Goal: Information Seeking & Learning: Understand process/instructions

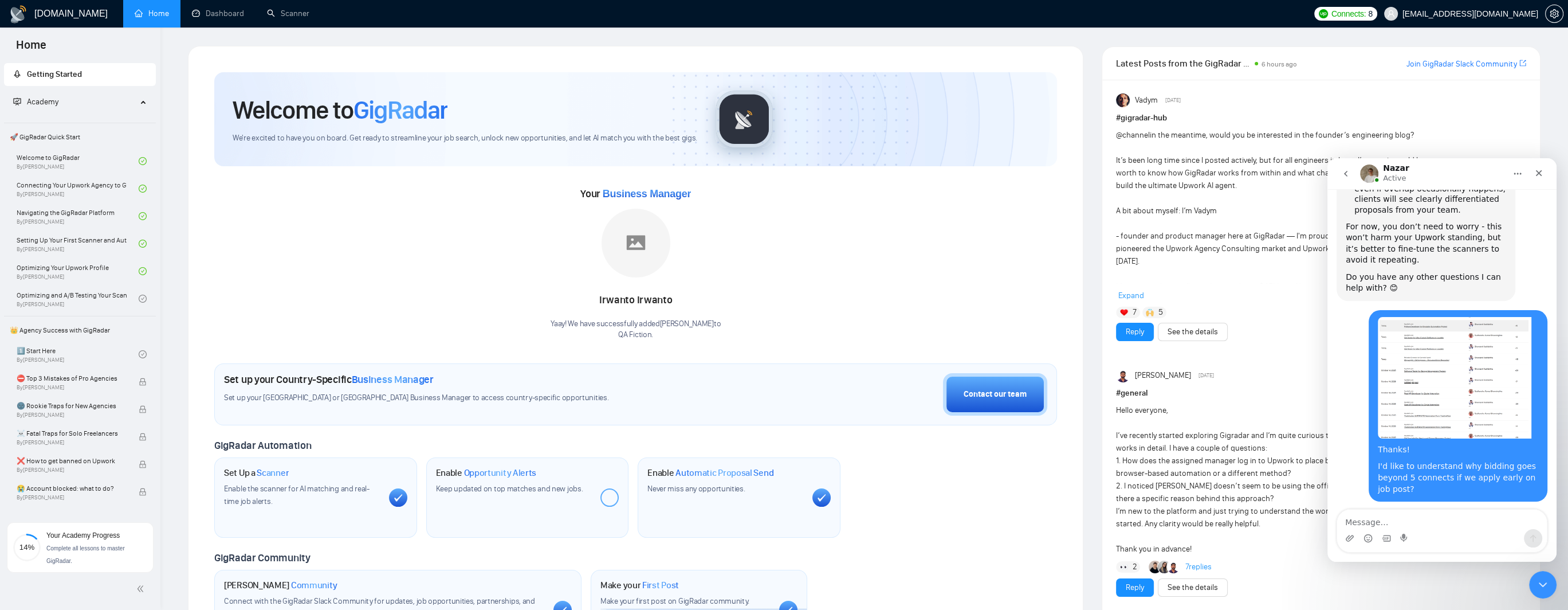
scroll to position [1568, 0]
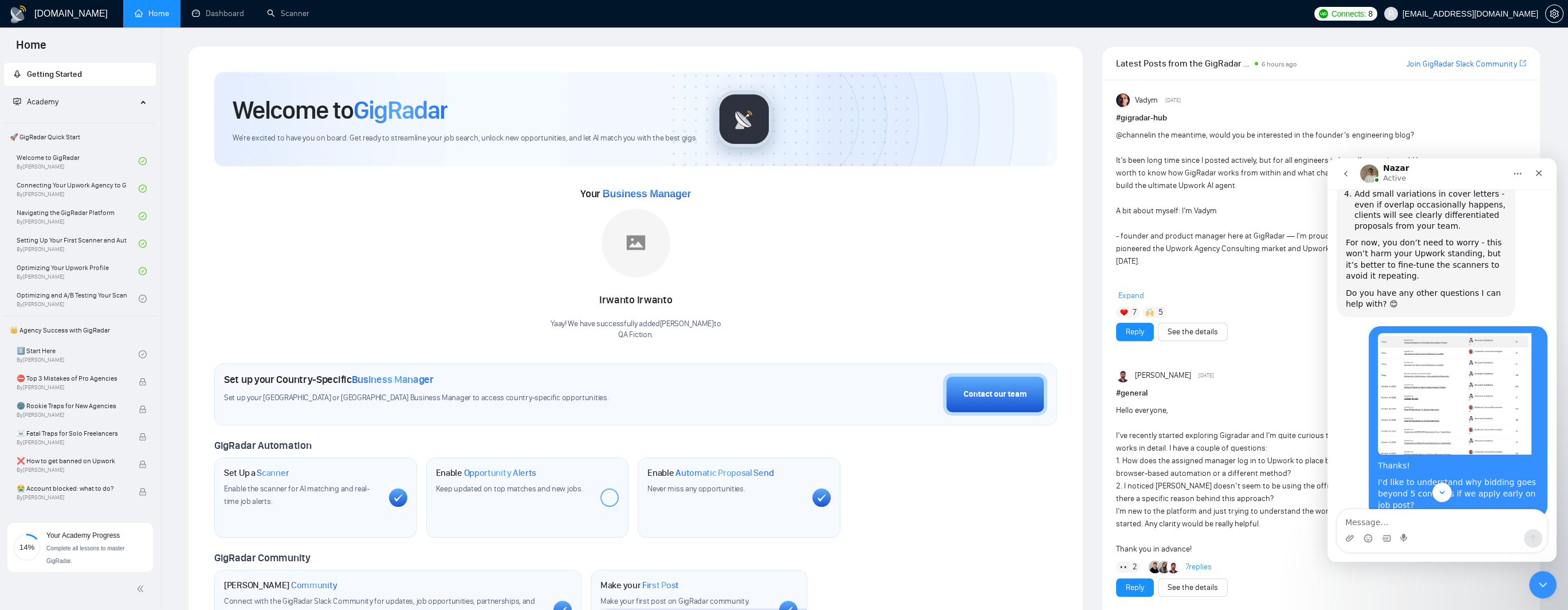
drag, startPoint x: 1392, startPoint y: 389, endPoint x: 1433, endPoint y: 386, distance: 41.1
click at [1433, 549] on div "That’s a really good question - and it’s a common point of confusion even for e…" at bounding box center [1425, 566] width 160 height 34
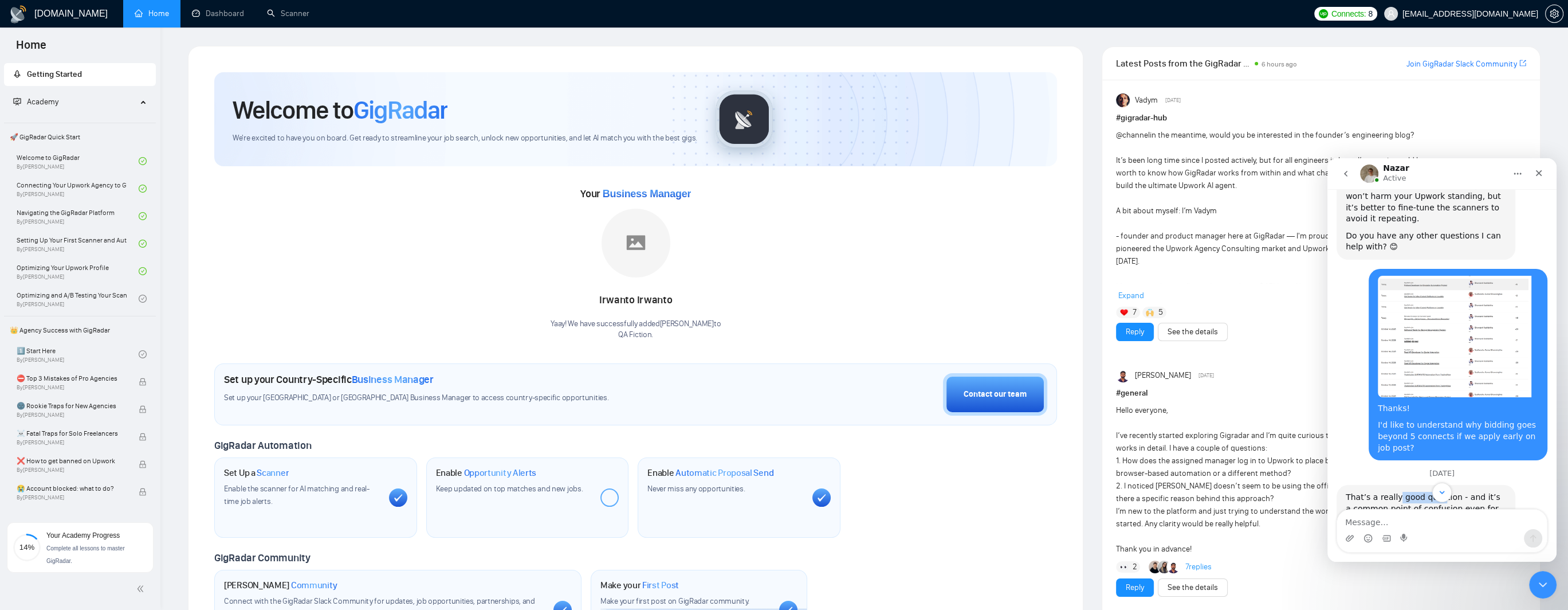
scroll to position [1683, 0]
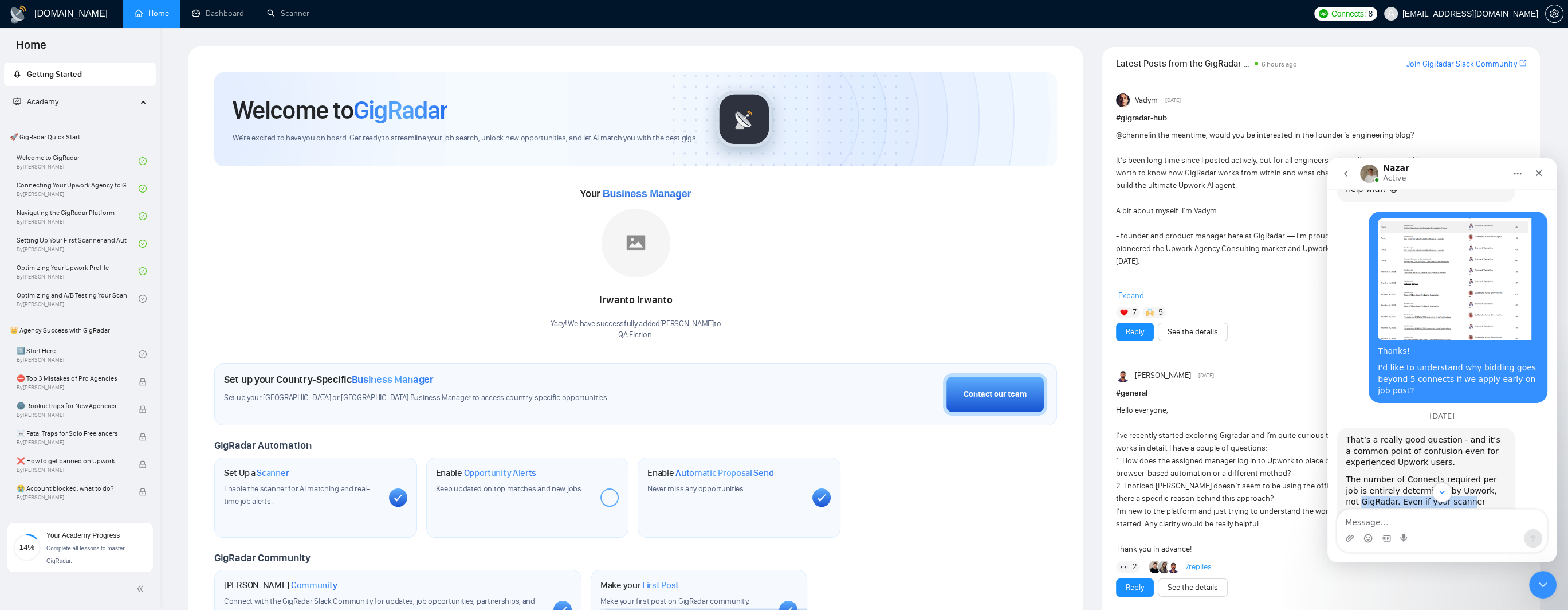
drag, startPoint x: 1348, startPoint y: 334, endPoint x: 1445, endPoint y: 339, distance: 97.1
click at [1445, 474] on div "The number of Connects required per job is entirely determined by Upwork, not G…" at bounding box center [1425, 513] width 160 height 79
click at [1349, 474] on div "The number of Connects required per job is entirely determined by Upwork, not G…" at bounding box center [1425, 513] width 160 height 79
drag, startPoint x: 1361, startPoint y: 358, endPoint x: 1476, endPoint y: 359, distance: 115.0
click at [1476, 474] on div "The number of Connects required per job is entirely determined by Upwork, not G…" at bounding box center [1425, 513] width 160 height 79
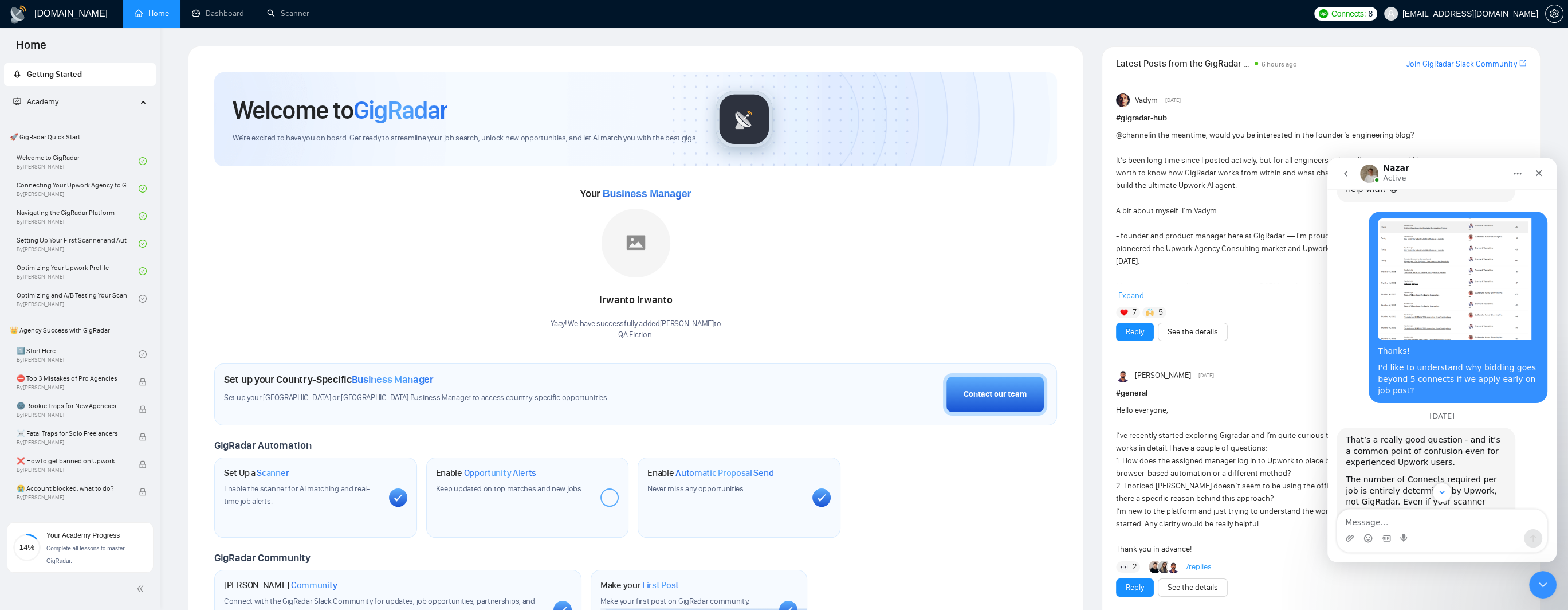
drag, startPoint x: 1368, startPoint y: 370, endPoint x: 1427, endPoint y: 368, distance: 59.0
click at [1427, 474] on div "The number of Connects required per job is entirely determined by Upwork, not G…" at bounding box center [1425, 513] width 160 height 79
click at [1446, 474] on div "The number of Connects required per job is entirely determined by Upwork, not G…" at bounding box center [1425, 513] width 160 height 79
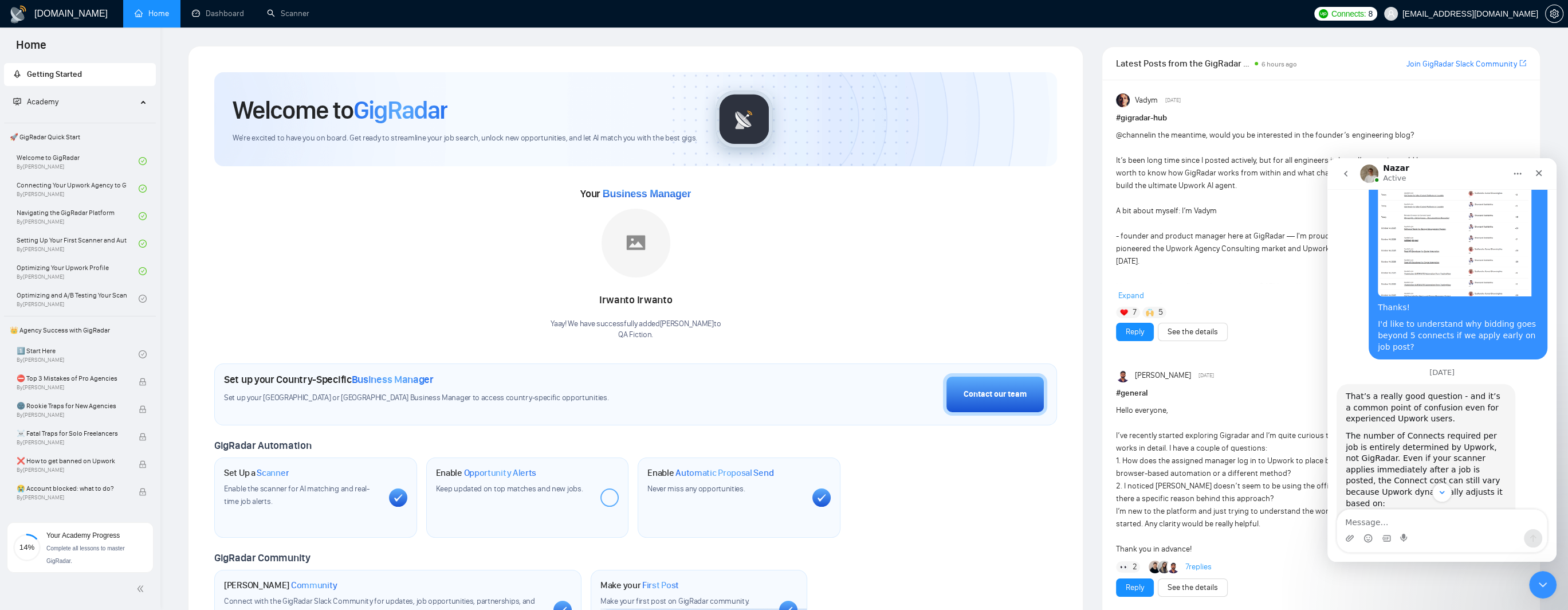
scroll to position [1740, 0]
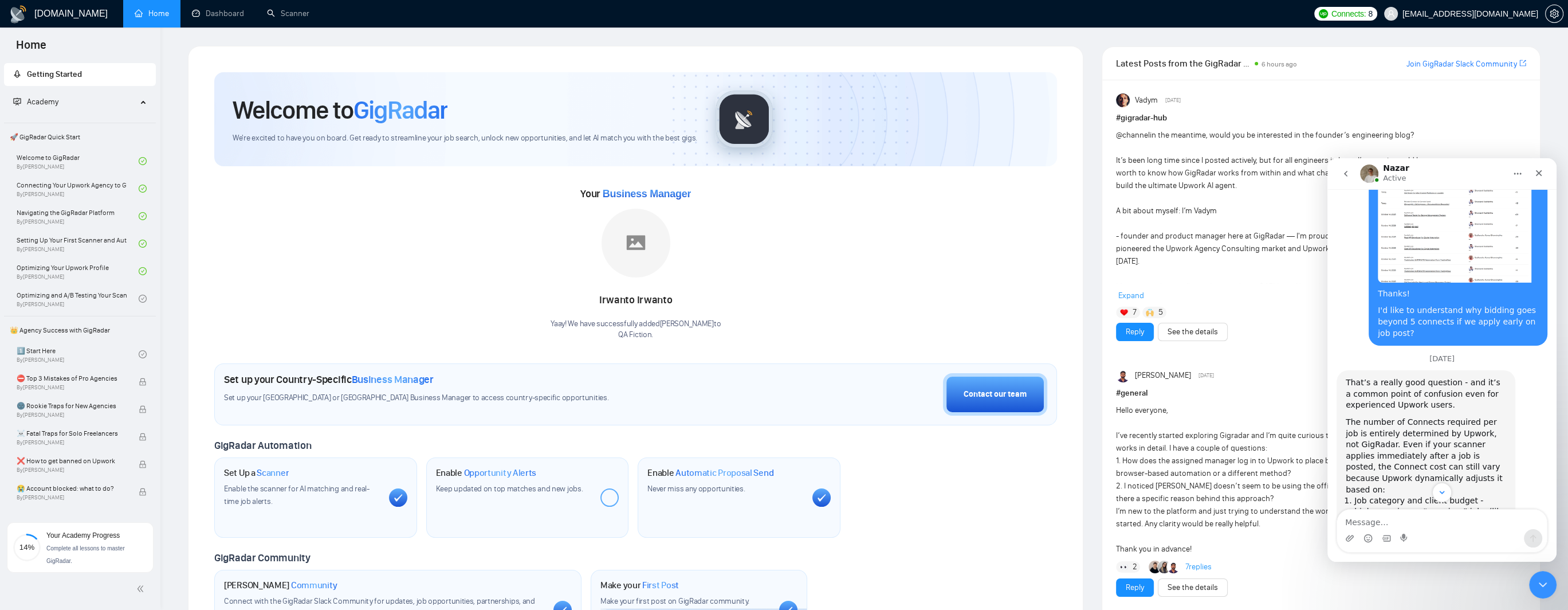
drag, startPoint x: 1371, startPoint y: 377, endPoint x: 1461, endPoint y: 377, distance: 90.0
click at [1461, 541] on li "Competition level - if the job starts attracting a lot of proposals, Upwork may…" at bounding box center [1430, 573] width 152 height 64
drag, startPoint x: 1378, startPoint y: 392, endPoint x: 1474, endPoint y: 390, distance: 96.0
click at [1474, 541] on li "Competition level - if the job starts attracting a lot of proposals, Upwork may…" at bounding box center [1430, 573] width 152 height 64
drag, startPoint x: 1364, startPoint y: 398, endPoint x: 1471, endPoint y: 399, distance: 107.0
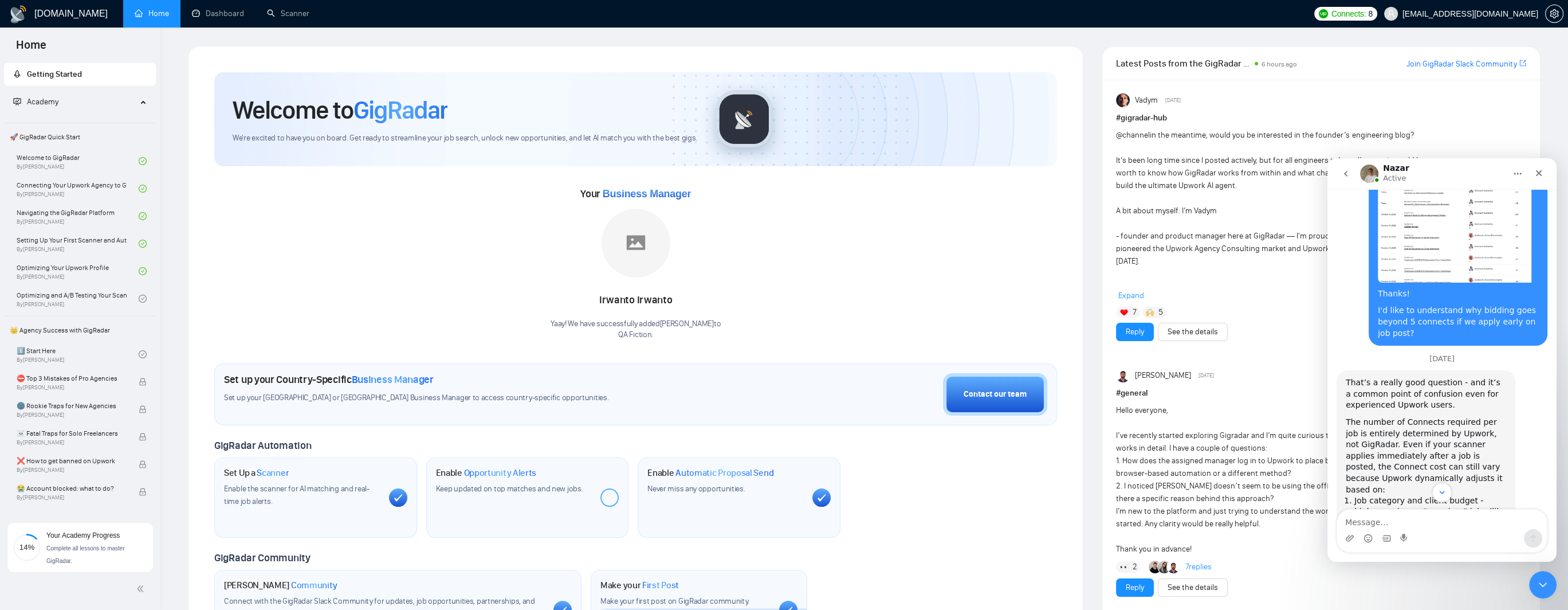
click at [1471, 541] on li "Competition level - if the job starts attracting a lot of proposals, Upwork may…" at bounding box center [1430, 573] width 152 height 64
drag, startPoint x: 1361, startPoint y: 410, endPoint x: 1443, endPoint y: 409, distance: 82.0
click at [1434, 541] on li "Competition level - if the job starts attracting a lot of proposals, Upwork may…" at bounding box center [1430, 573] width 152 height 64
click at [1450, 541] on li "Competition level - if the job starts attracting a lot of proposals, Upwork may…" at bounding box center [1430, 573] width 152 height 64
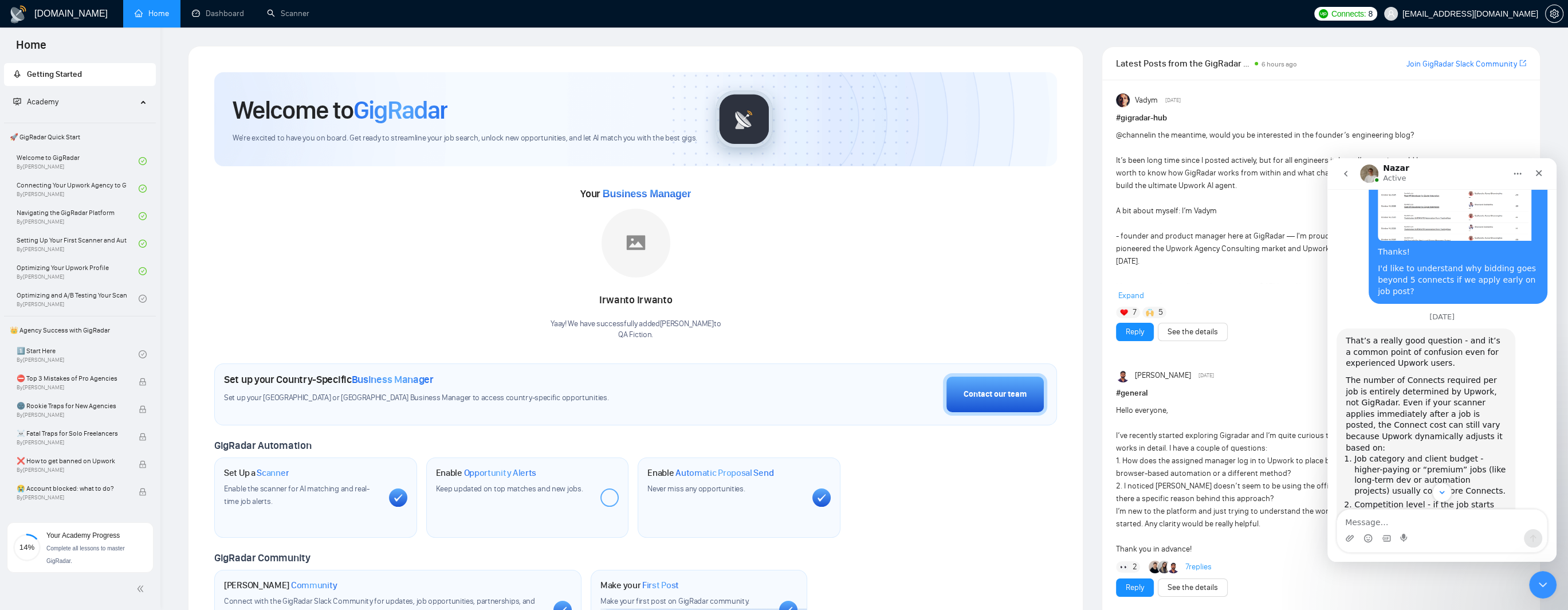
scroll to position [1797, 0]
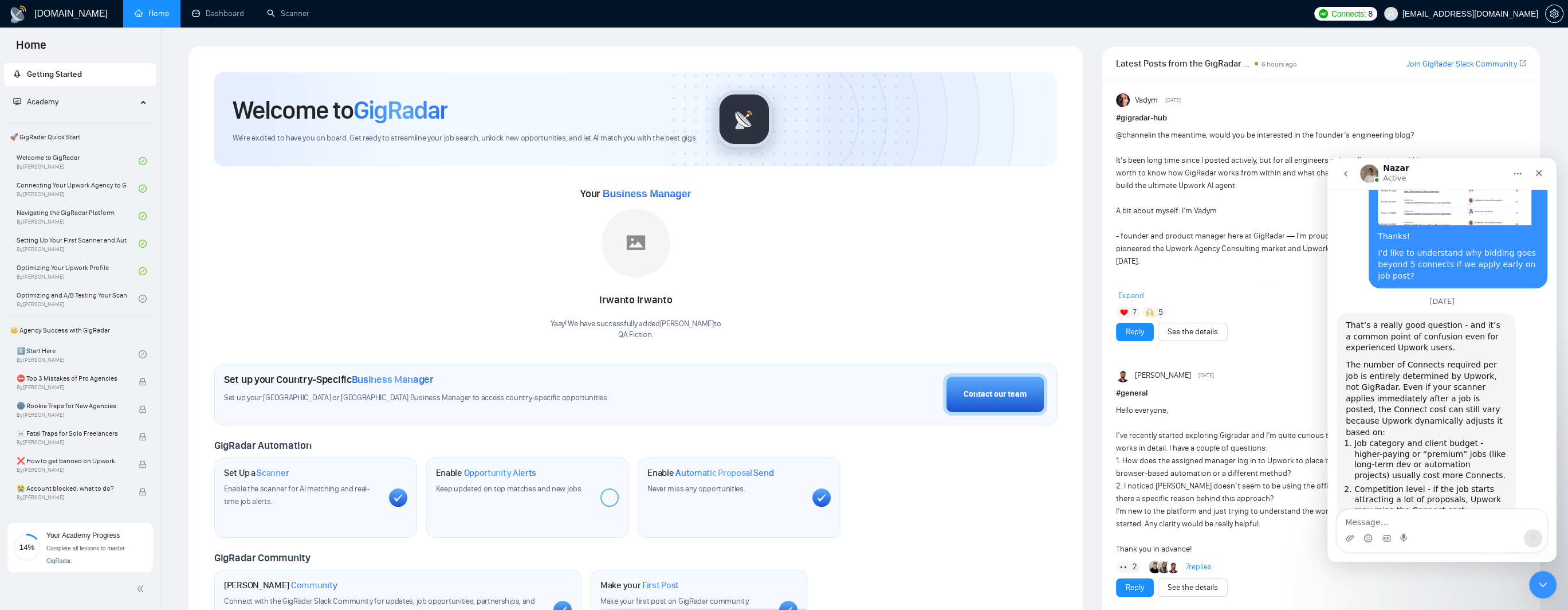
drag, startPoint x: 1381, startPoint y: 406, endPoint x: 1472, endPoint y: 408, distance: 91.0
drag, startPoint x: 1371, startPoint y: 416, endPoint x: 1481, endPoint y: 413, distance: 110.0
drag, startPoint x: 1357, startPoint y: 426, endPoint x: 1483, endPoint y: 427, distance: 126.0
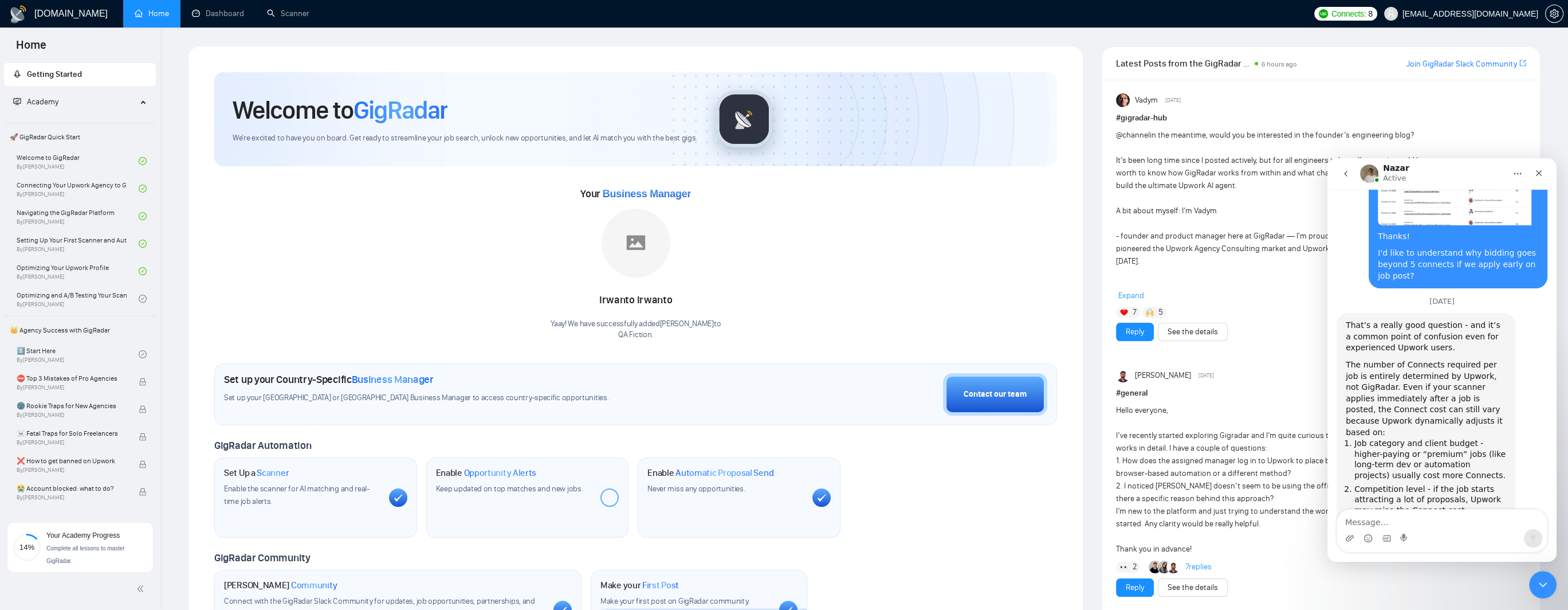
drag, startPoint x: 1394, startPoint y: 428, endPoint x: 1475, endPoint y: 428, distance: 81.0
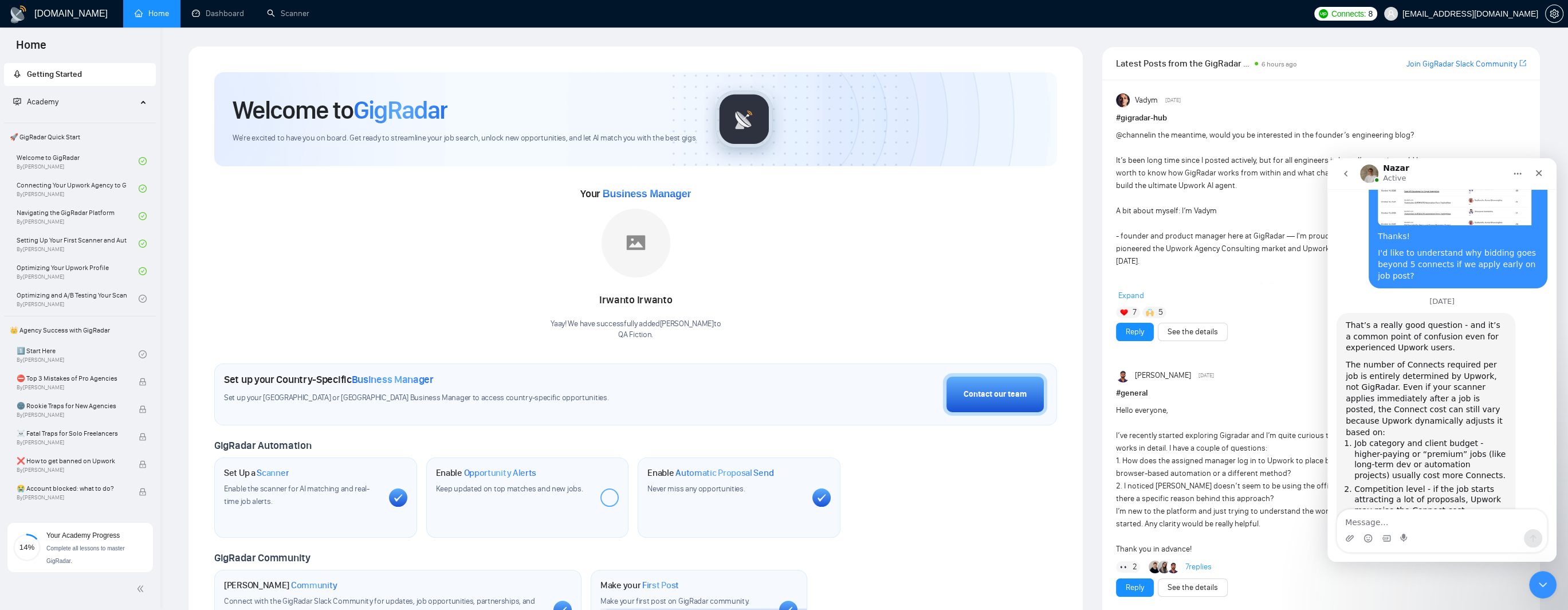
drag, startPoint x: 1389, startPoint y: 380, endPoint x: 1472, endPoint y: 378, distance: 83.0
click at [1472, 550] on li "Featured or boosted jobs - these can cost extra Connects by default, even for r…" at bounding box center [1430, 566] width 152 height 32
click at [1481, 550] on li "Featured or boosted jobs - these can cost extra Connects by default, even for r…" at bounding box center [1430, 566] width 152 height 32
drag, startPoint x: 1378, startPoint y: 367, endPoint x: 1476, endPoint y: 367, distance: 98.0
click at [1476, 550] on li "Featured or boosted jobs - these can cost extra Connects by default, even for r…" at bounding box center [1430, 566] width 152 height 32
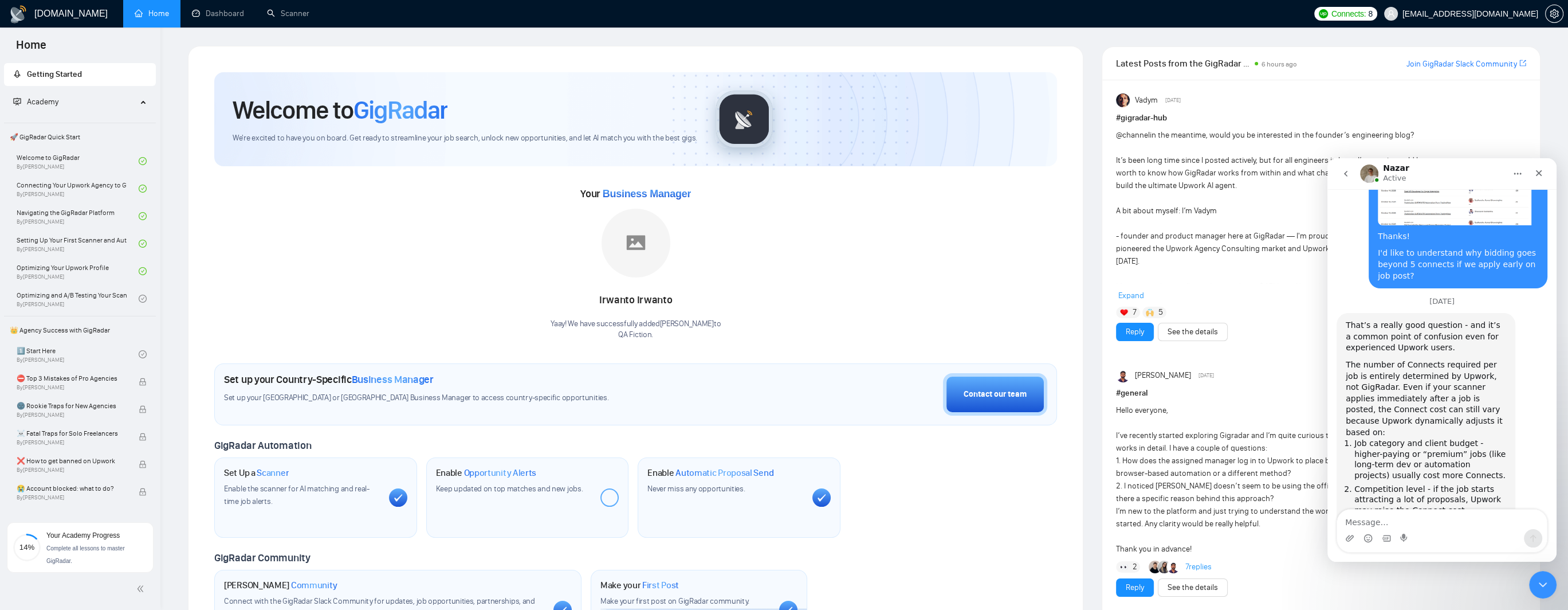
click at [1485, 550] on li "Featured or boosted jobs - these can cost extra Connects by default, even for r…" at bounding box center [1430, 566] width 152 height 32
drag, startPoint x: 1366, startPoint y: 378, endPoint x: 1460, endPoint y: 378, distance: 94.0
click at [1435, 550] on li "Featured or boosted jobs - these can cost extra Connects by default, even for r…" at bounding box center [1430, 566] width 152 height 32
click at [1461, 550] on li "Featured or boosted jobs - these can cost extra Connects by default, even for r…" at bounding box center [1430, 566] width 152 height 32
